Goal: Task Accomplishment & Management: Manage account settings

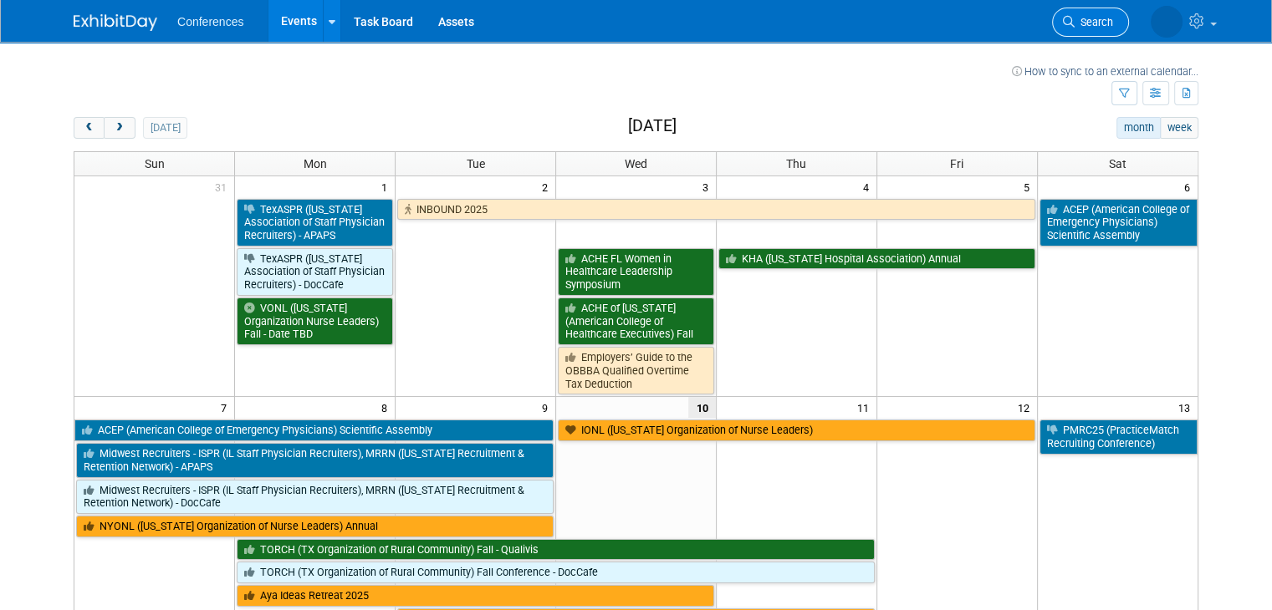
click at [1075, 24] on icon at bounding box center [1069, 22] width 12 height 12
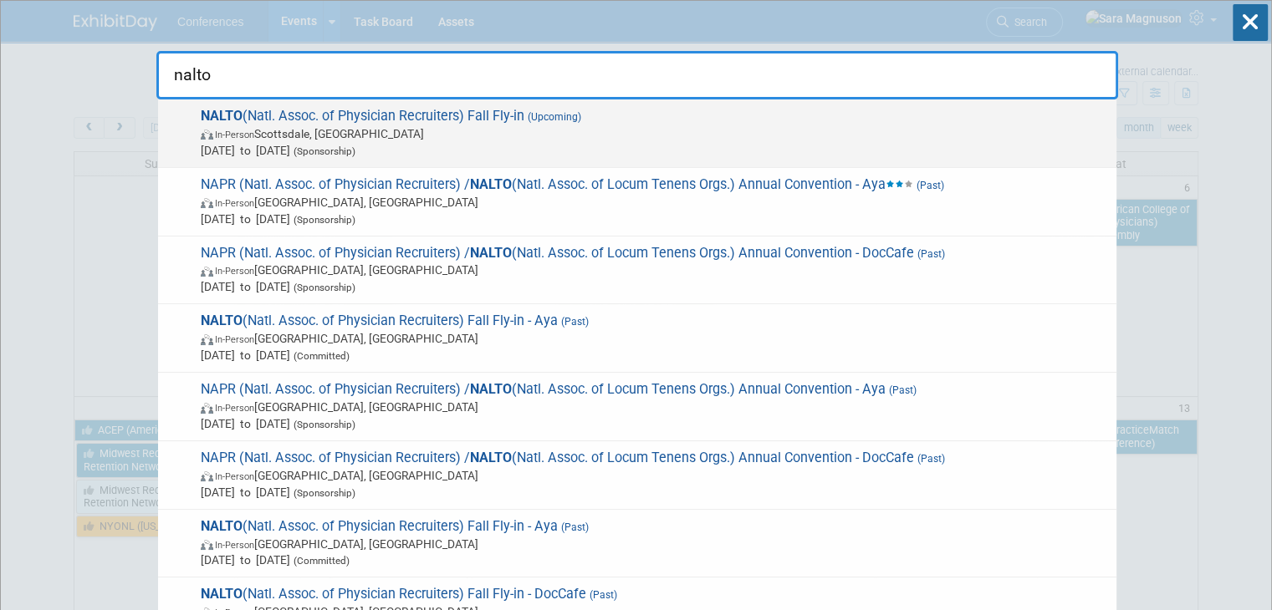
type input "nalto"
click at [534, 118] on span "(Upcoming)" at bounding box center [552, 117] width 57 height 12
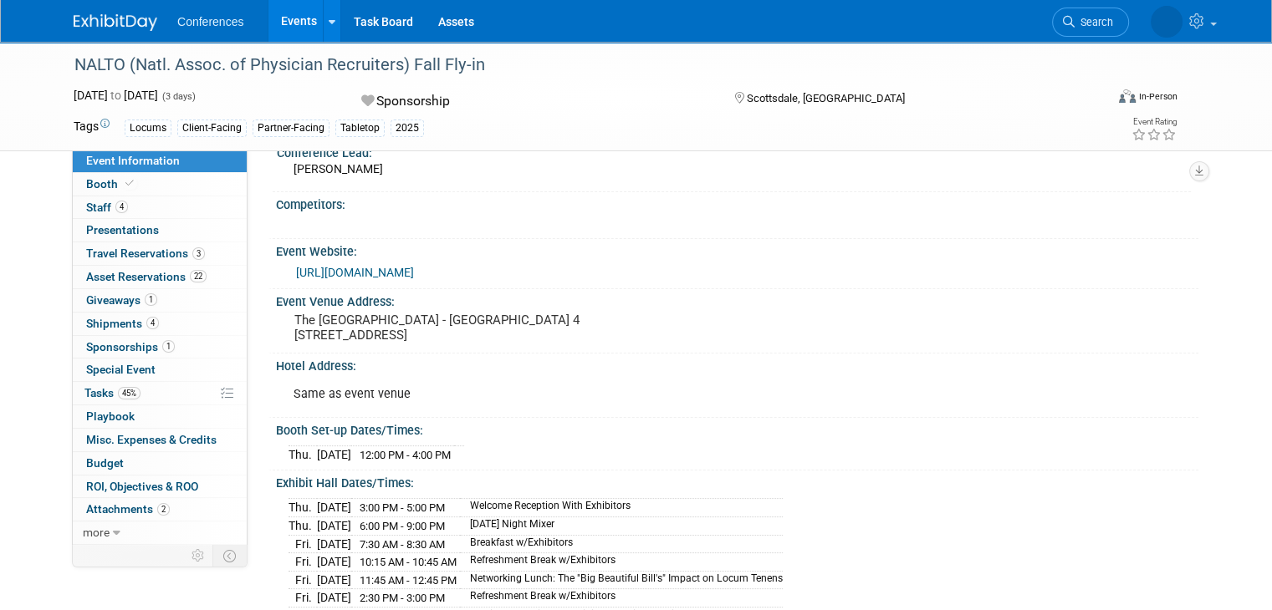
scroll to position [167, 0]
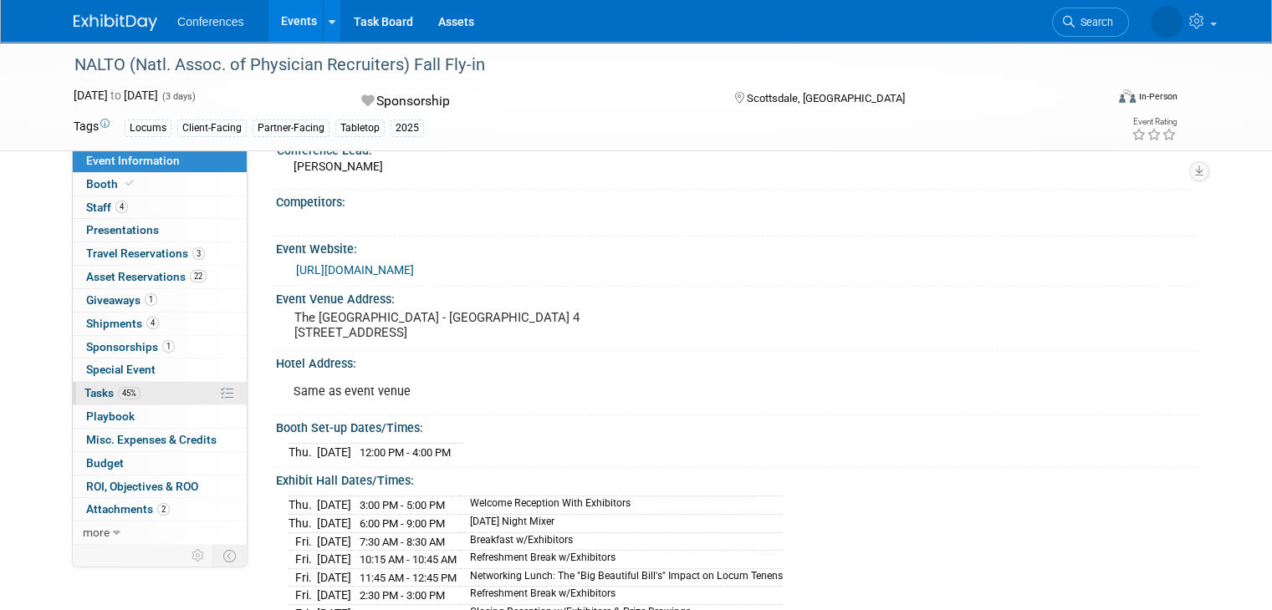
drag, startPoint x: 154, startPoint y: 397, endPoint x: 174, endPoint y: 389, distance: 21.7
click at [154, 397] on link "45% Tasks 45%" at bounding box center [160, 393] width 174 height 23
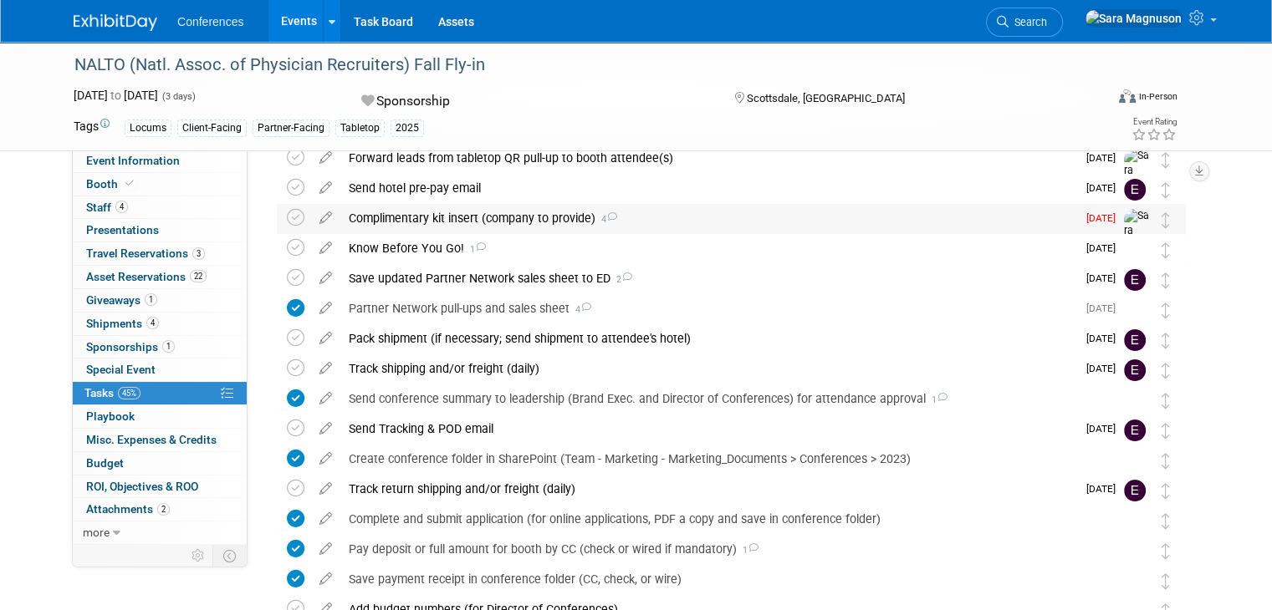
click at [448, 221] on div "Complimentary kit insert (company to provide) 4" at bounding box center [708, 218] width 736 height 28
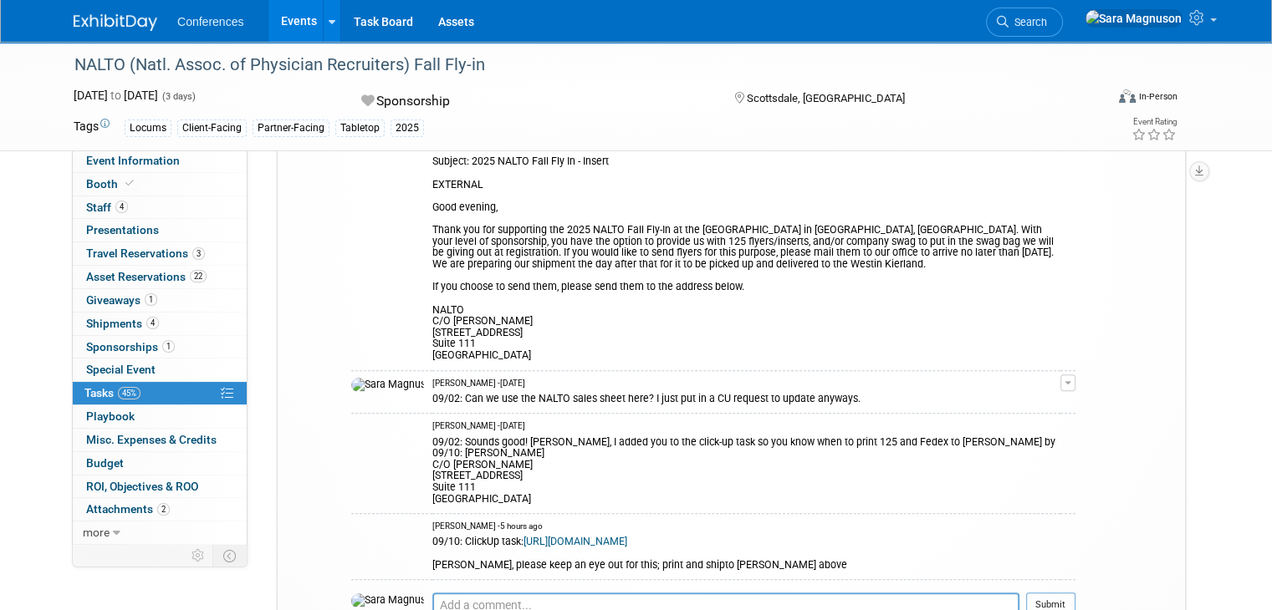
scroll to position [585, 0]
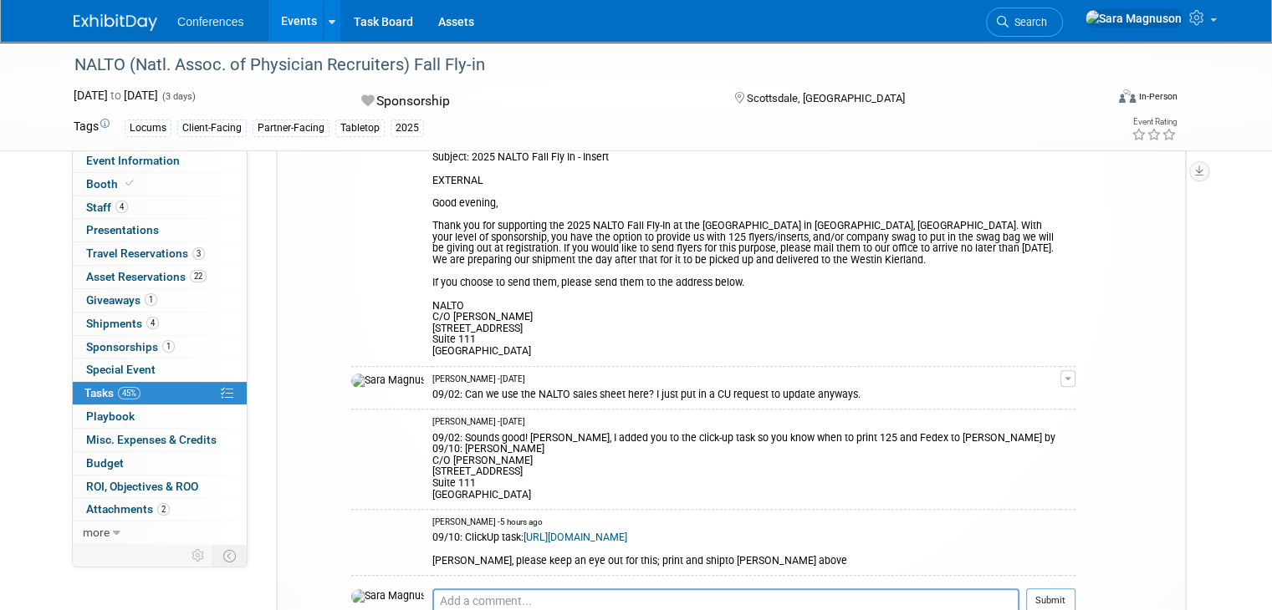
click at [953, 225] on lcarroll\@kmgnet\ "Subject: 2025 NALTO Fall Fly In - Insert EXTERNAL Good evening, Thank you for s…" at bounding box center [746, 249] width 628 height 217
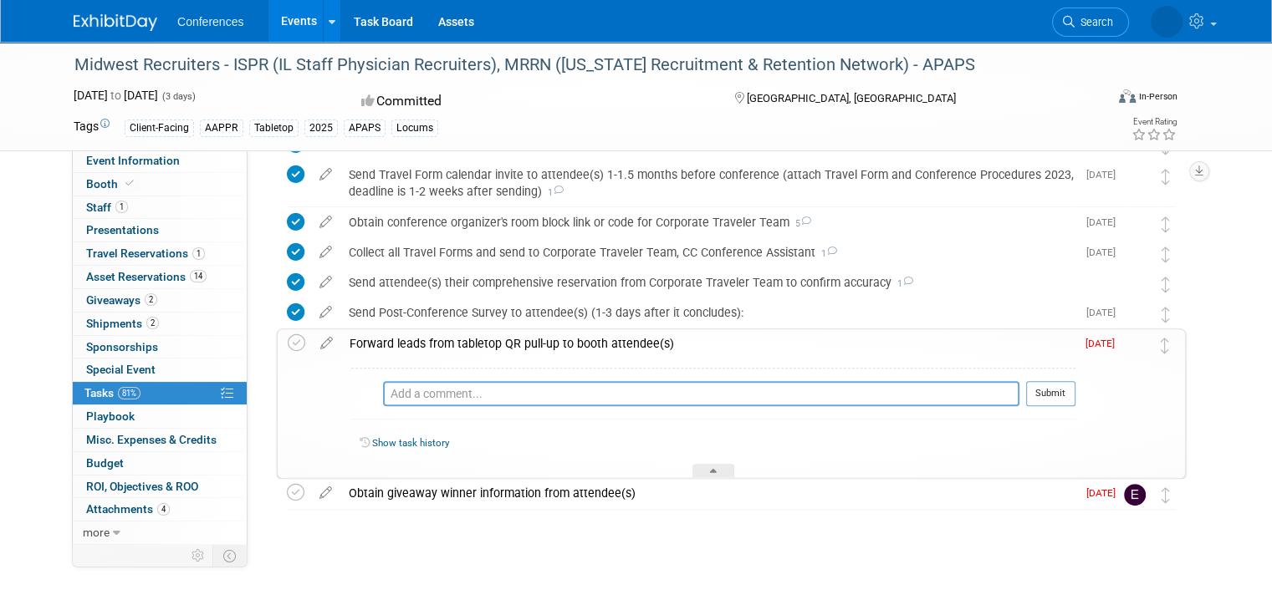
scroll to position [632, 0]
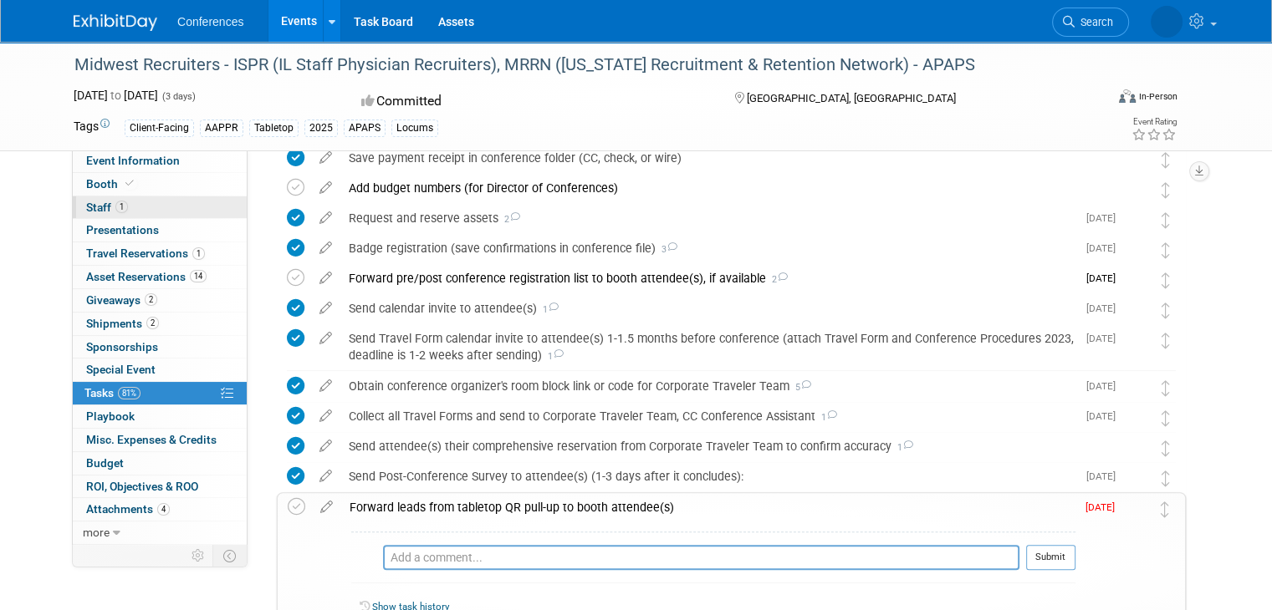
scroll to position [261, 0]
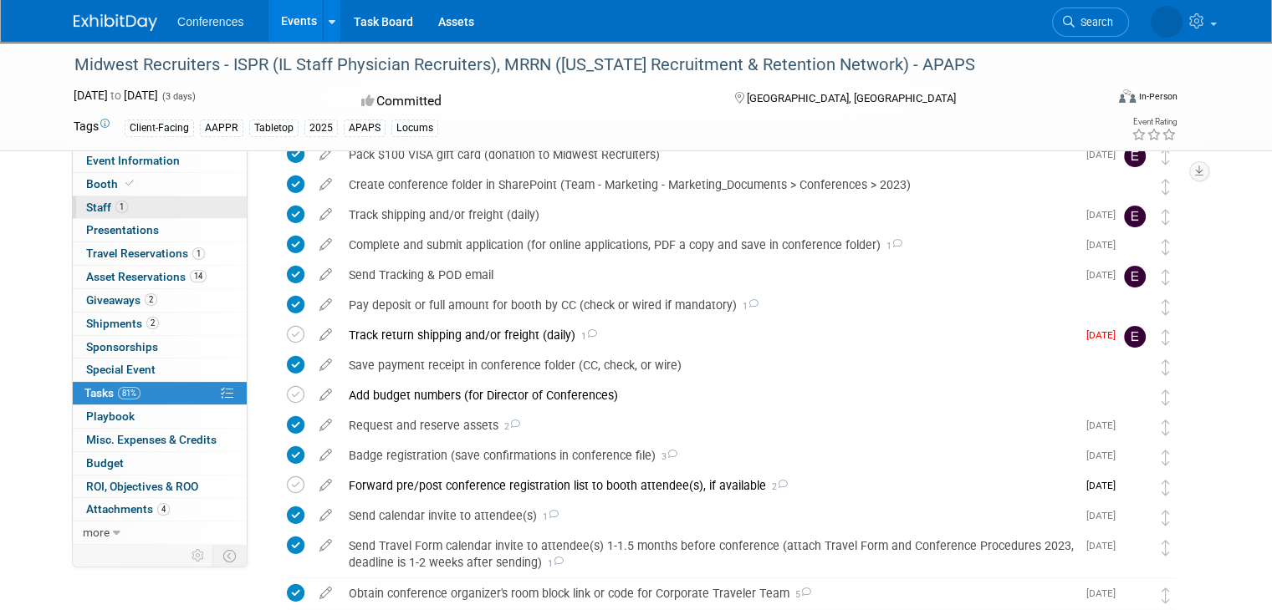
click at [127, 207] on link "1 Staff 1" at bounding box center [160, 208] width 174 height 23
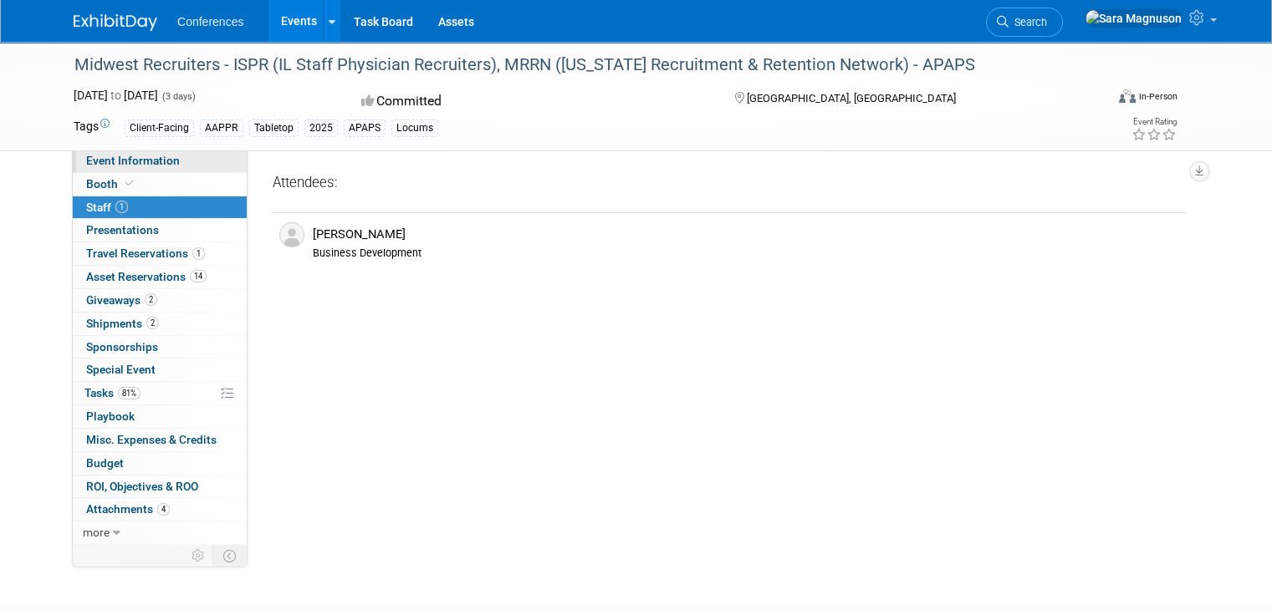
click at [136, 168] on link "Event Information" at bounding box center [160, 161] width 174 height 23
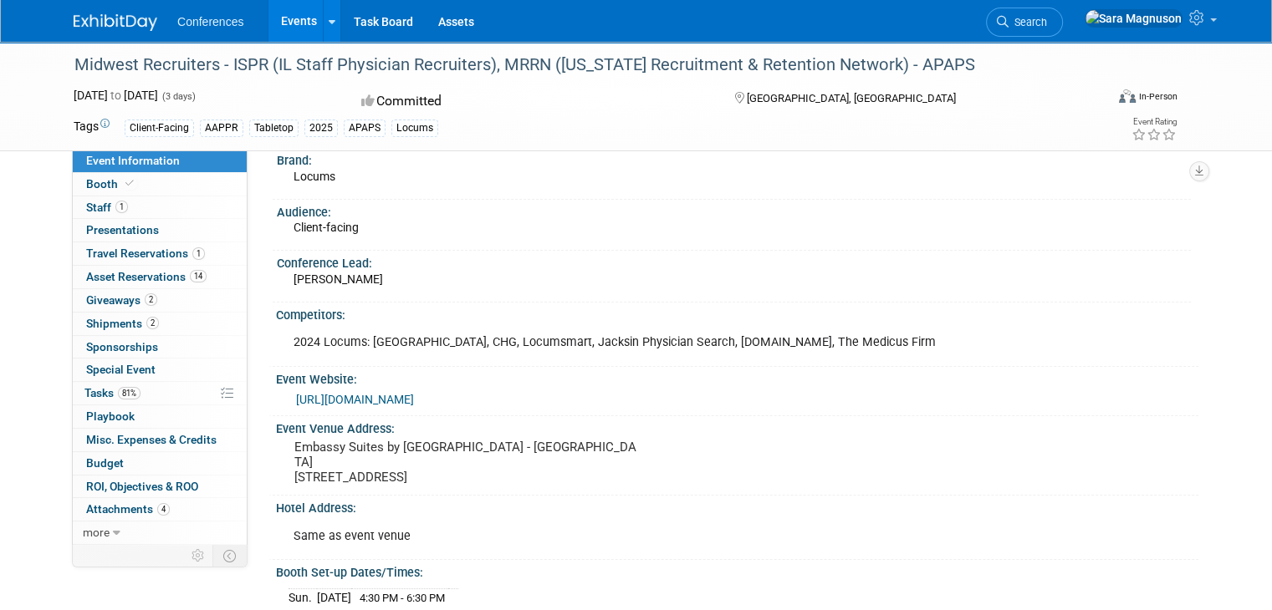
scroll to position [167, 0]
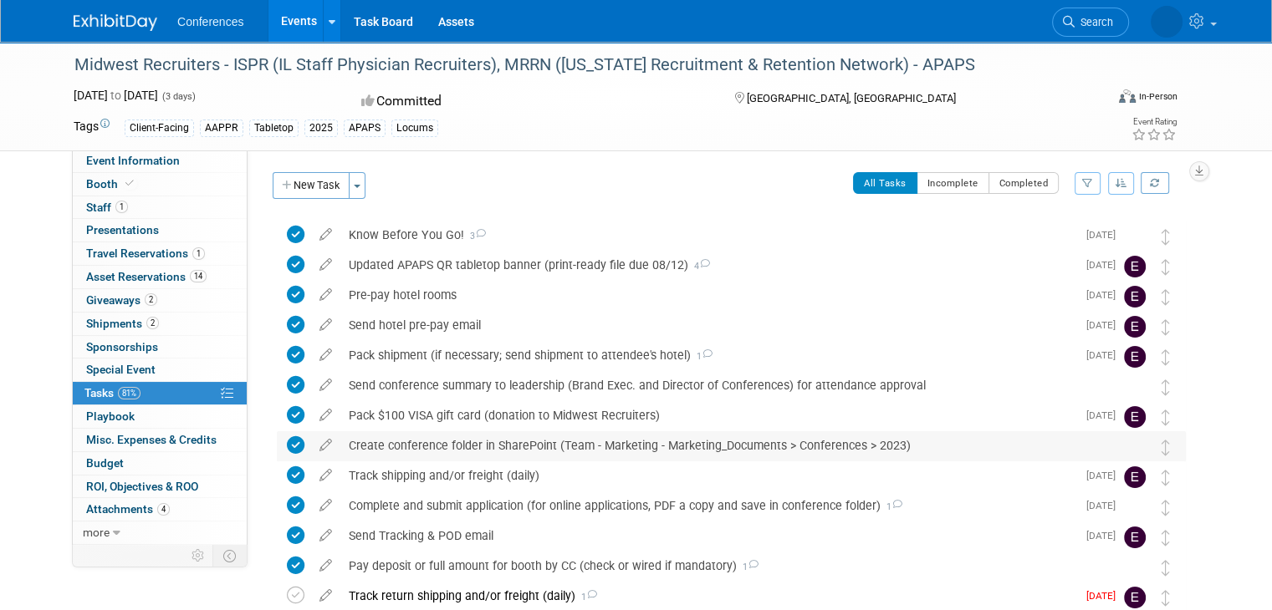
scroll to position [512, 0]
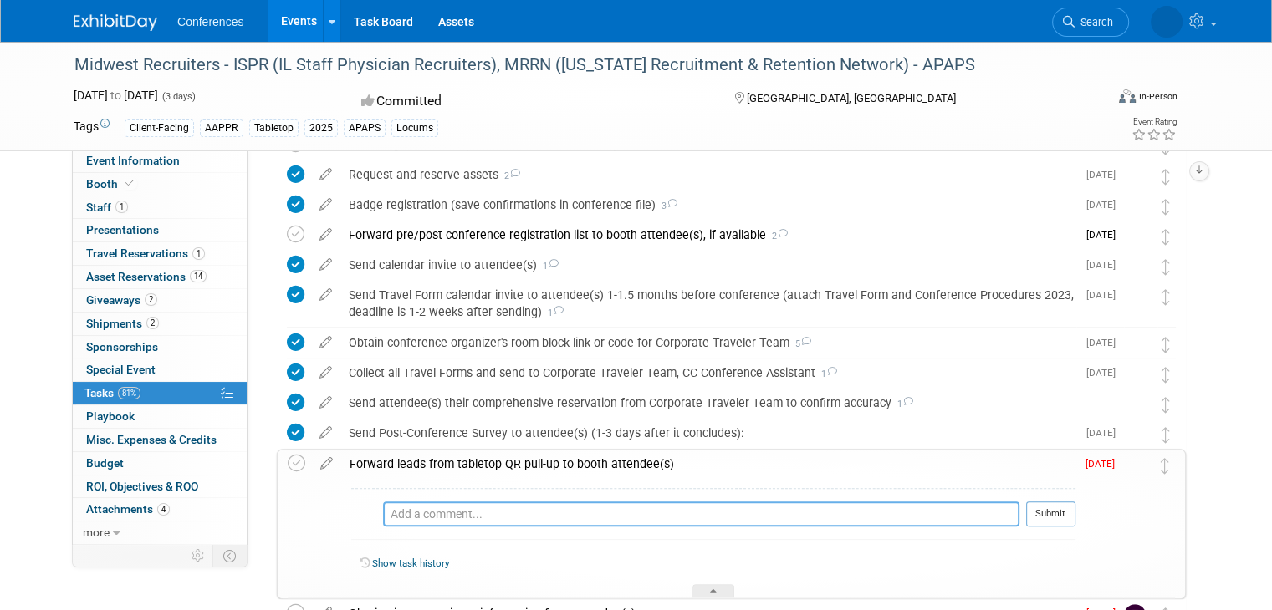
click at [475, 507] on textarea at bounding box center [701, 514] width 636 height 25
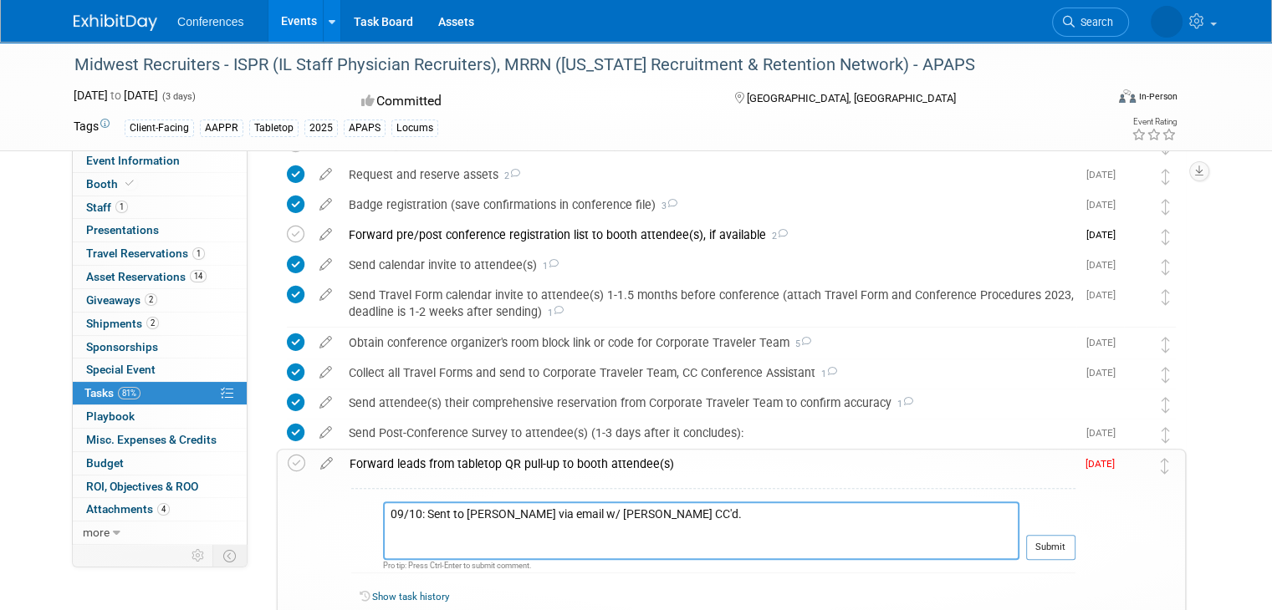
paste textarea "[URL][DOMAIN_NAME]"
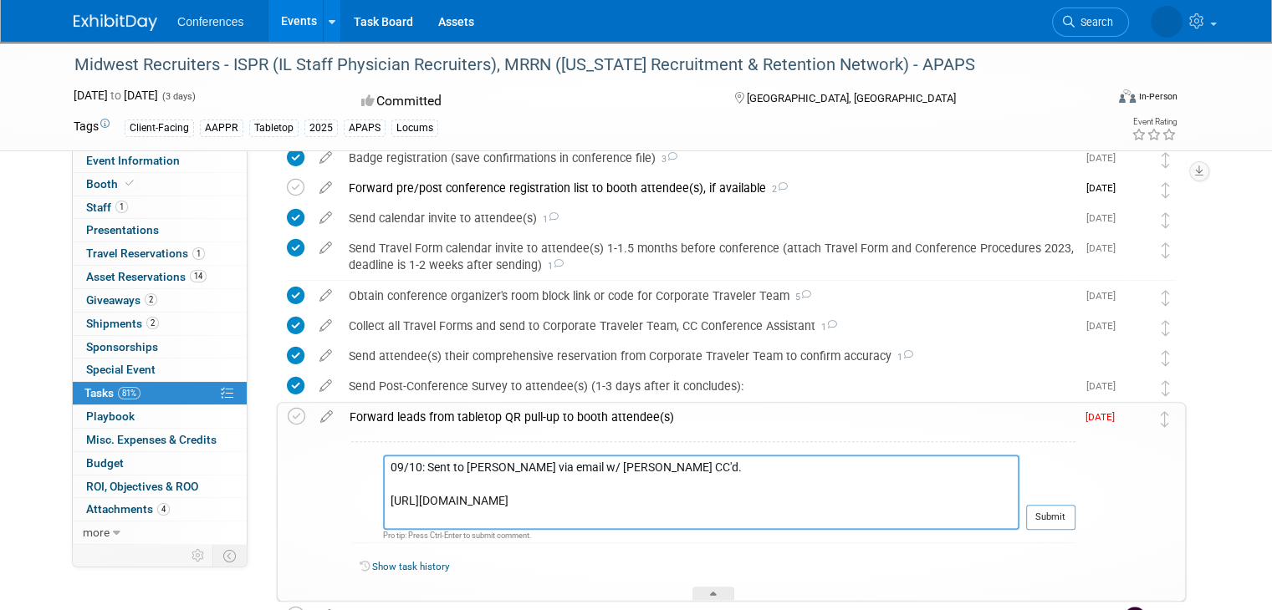
scroll to position [679, 0]
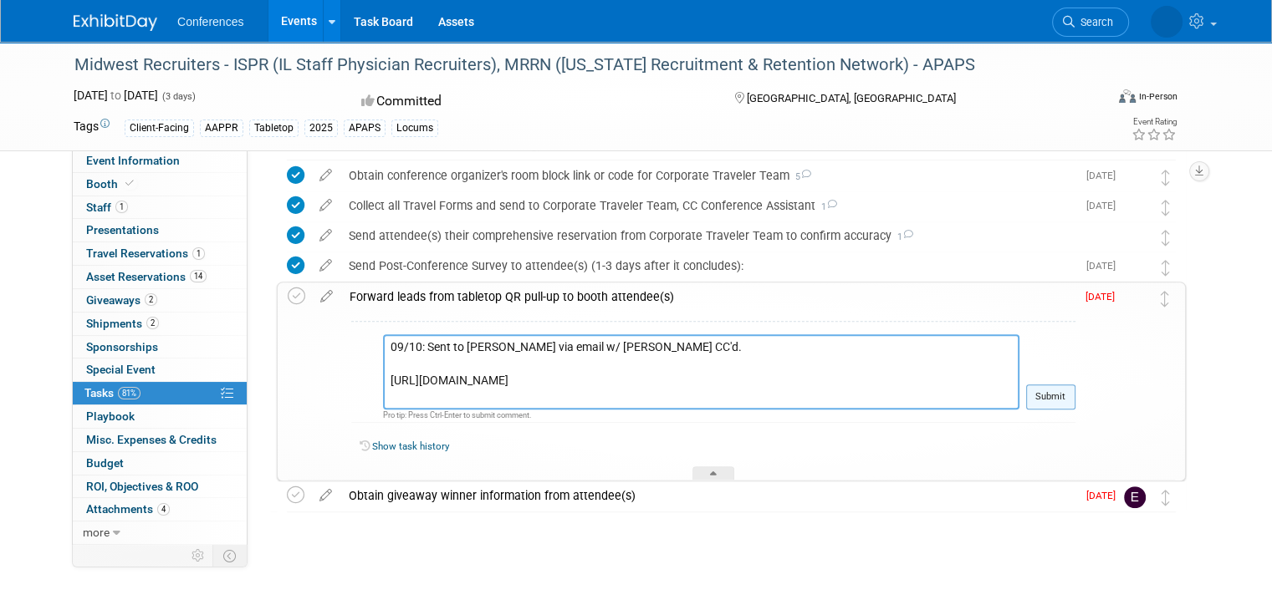
type textarea "09/10: Sent to [PERSON_NAME] via email w/ [PERSON_NAME] CC'd. [URL][DOMAIN_NAME]"
drag, startPoint x: 1070, startPoint y: 399, endPoint x: 1060, endPoint y: 399, distance: 10.0
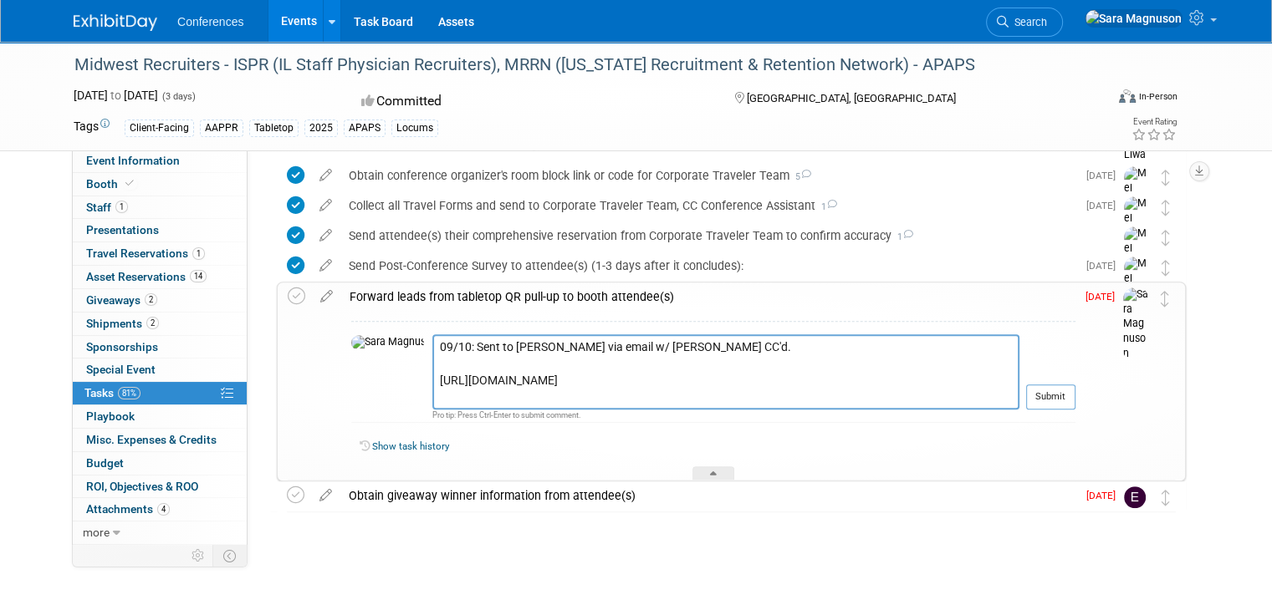
click at [1070, 399] on button "Submit" at bounding box center [1050, 397] width 49 height 25
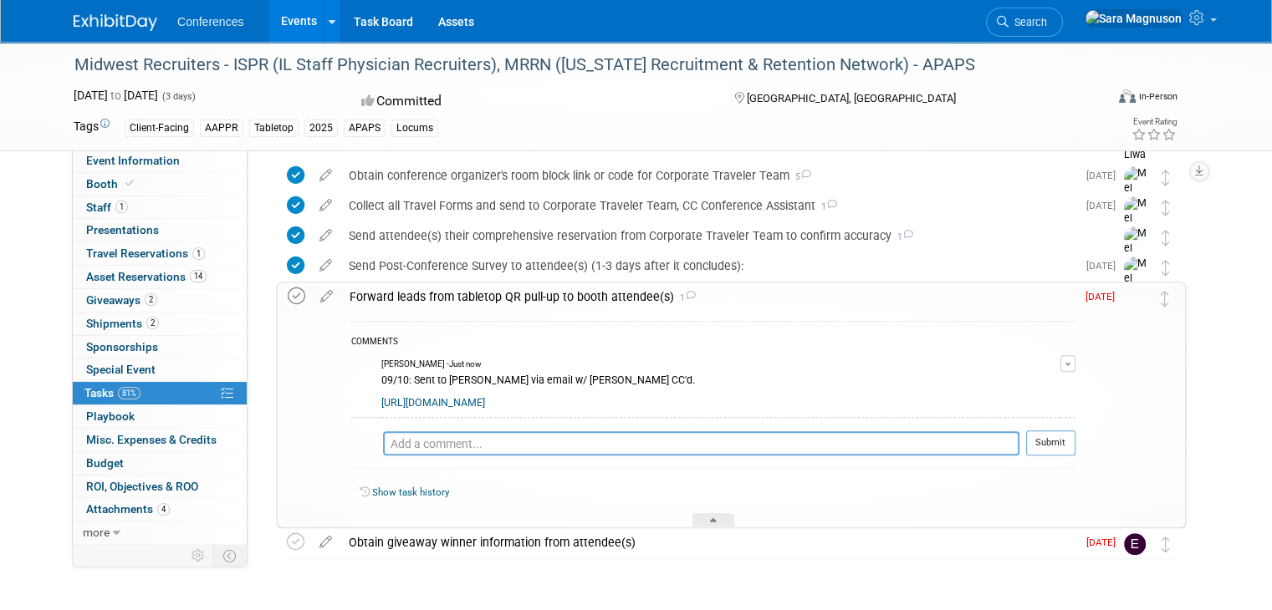
click at [288, 300] on icon at bounding box center [297, 297] width 18 height 18
